Goal: Task Accomplishment & Management: Use online tool/utility

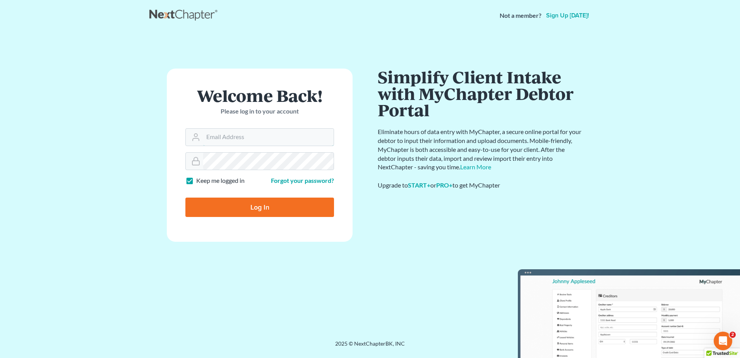
type input "[EMAIL_ADDRESS][DOMAIN_NAME]"
click at [249, 212] on input "Log In" at bounding box center [259, 206] width 149 height 19
type input "Thinking..."
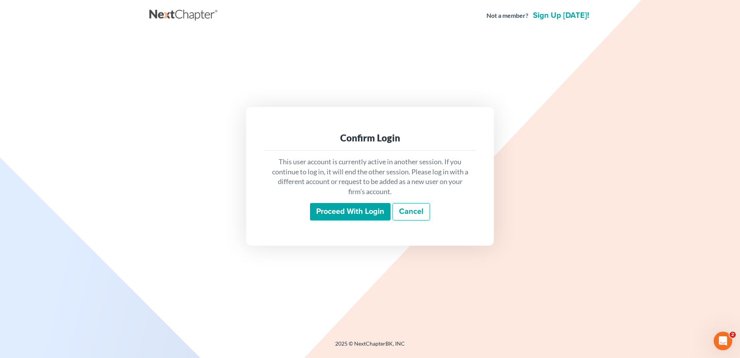
click at [369, 218] on input "Proceed with login" at bounding box center [350, 212] width 81 height 18
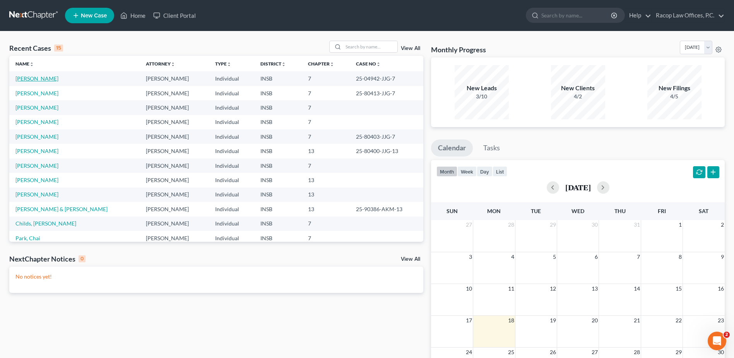
click at [36, 77] on link "DeLisle, Christopher" at bounding box center [36, 78] width 43 height 7
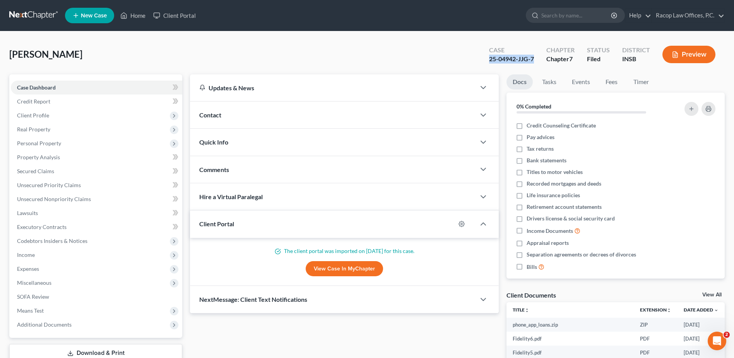
drag, startPoint x: 486, startPoint y: 58, endPoint x: 536, endPoint y: 58, distance: 49.5
click at [536, 58] on div "Case 25-04942-JJG-7" at bounding box center [511, 55] width 57 height 23
copy div "25-04942-JJG-7"
